Goal: Find specific page/section: Find specific page/section

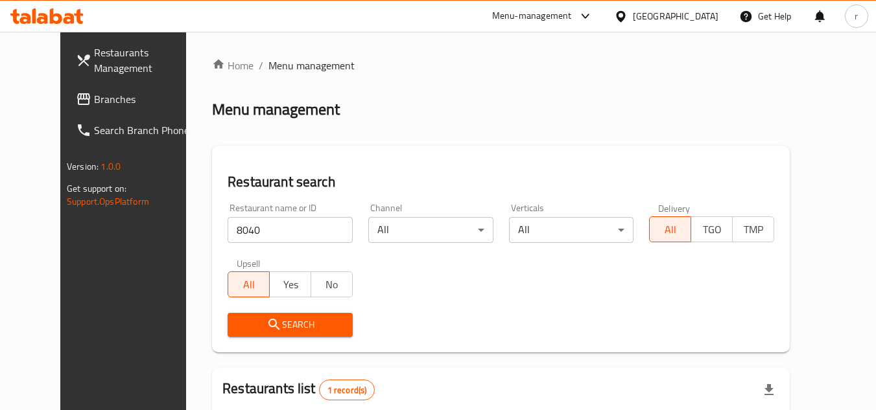
click at [707, 16] on div "Qatar" at bounding box center [676, 16] width 86 height 14
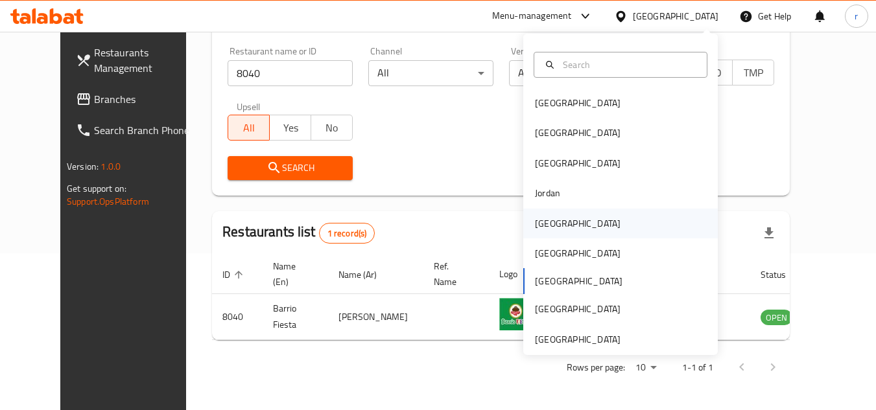
click at [552, 223] on div "[GEOGRAPHIC_DATA]" at bounding box center [578, 224] width 86 height 14
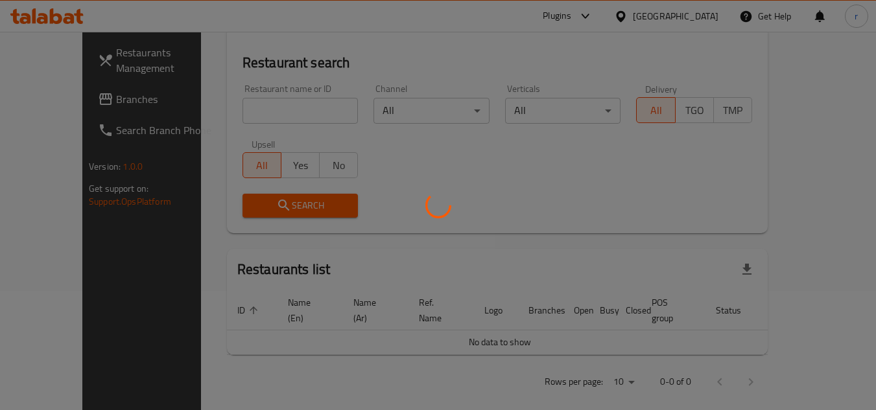
scroll to position [157, 0]
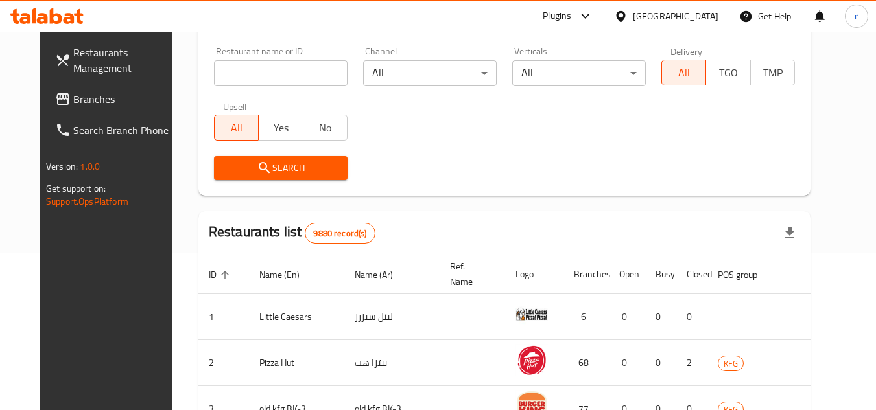
click at [73, 97] on span "Branches" at bounding box center [124, 99] width 102 height 16
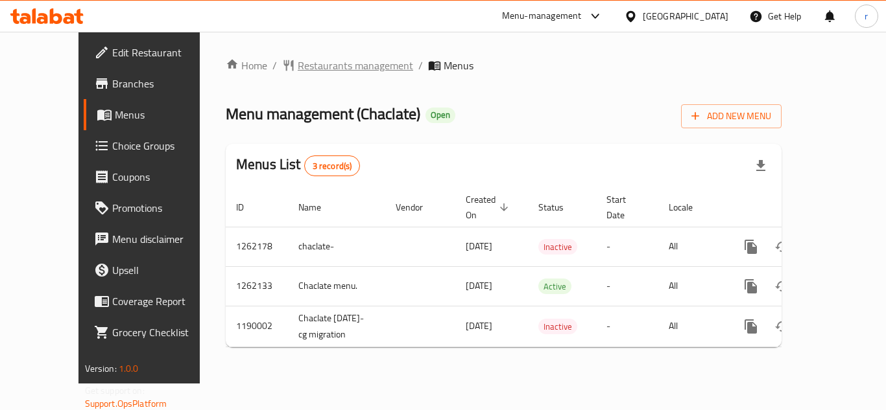
click at [333, 69] on span "Restaurants management" at bounding box center [355, 66] width 115 height 16
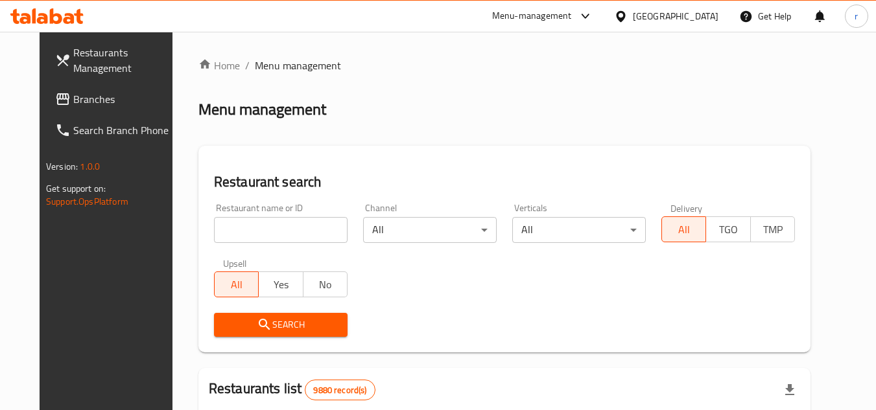
click at [253, 215] on div "Restaurant name or ID Restaurant name or ID" at bounding box center [281, 224] width 134 height 40
click at [259, 226] on input "search" at bounding box center [281, 230] width 134 height 26
paste input "5875"
type input "5875"
click at [257, 327] on icon "submit" at bounding box center [265, 325] width 16 height 16
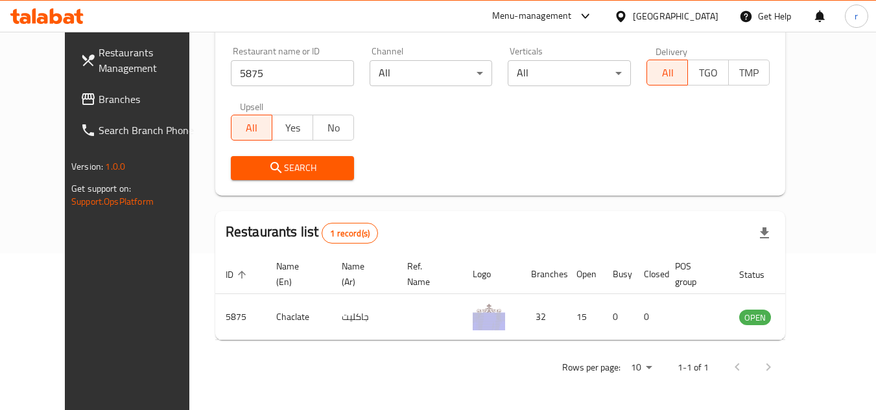
scroll to position [157, 0]
